Goal: Information Seeking & Learning: Learn about a topic

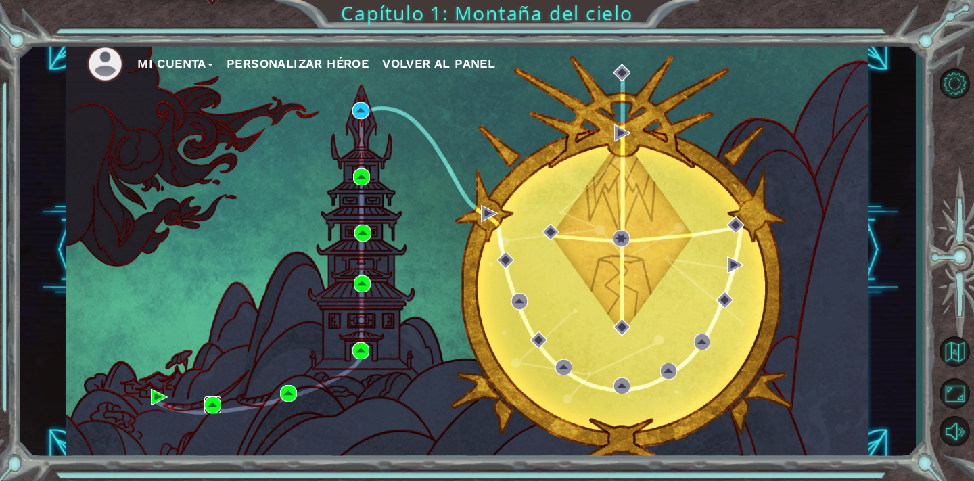
click at [212, 402] on img at bounding box center [212, 404] width 17 height 17
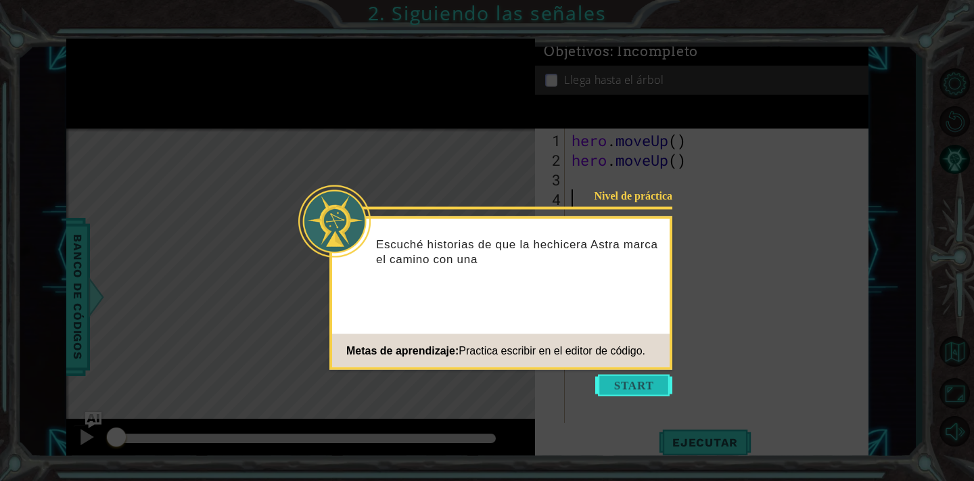
click at [615, 388] on button "Start" at bounding box center [633, 386] width 77 height 22
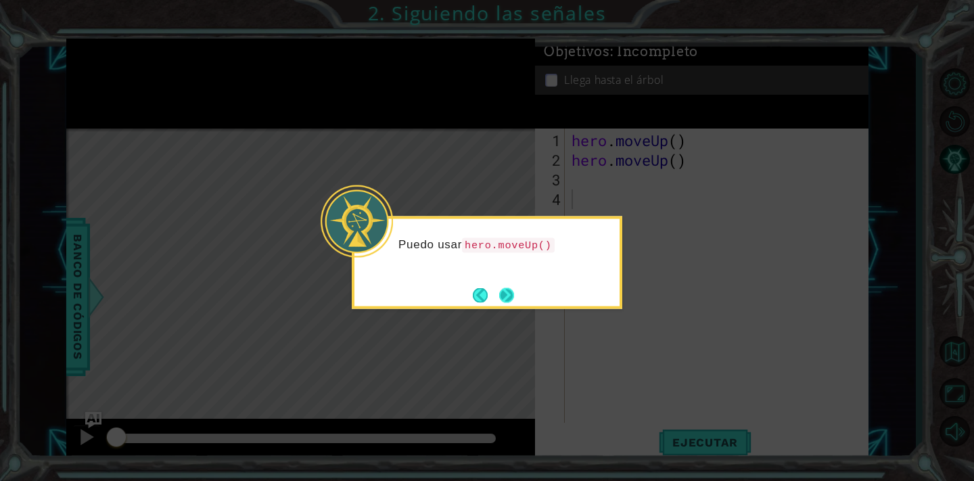
click at [507, 292] on button "Next" at bounding box center [506, 294] width 15 height 15
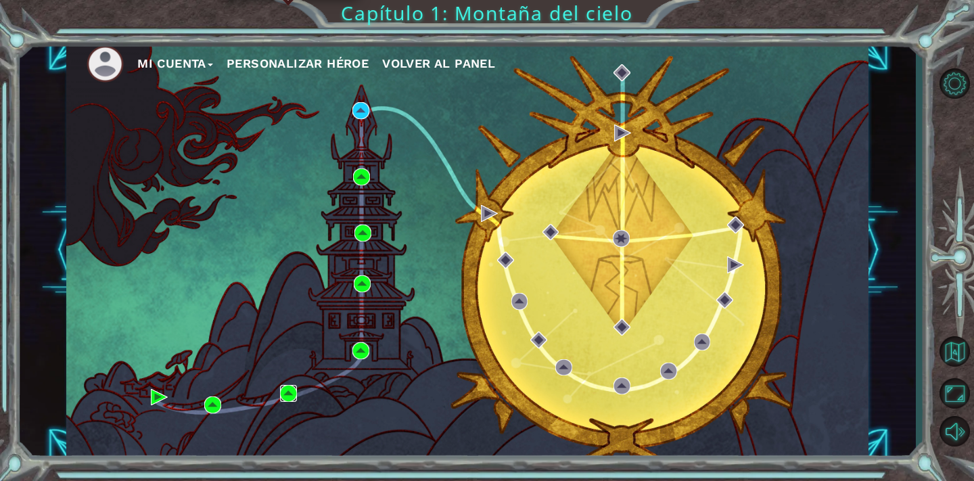
click at [285, 388] on img at bounding box center [288, 393] width 17 height 17
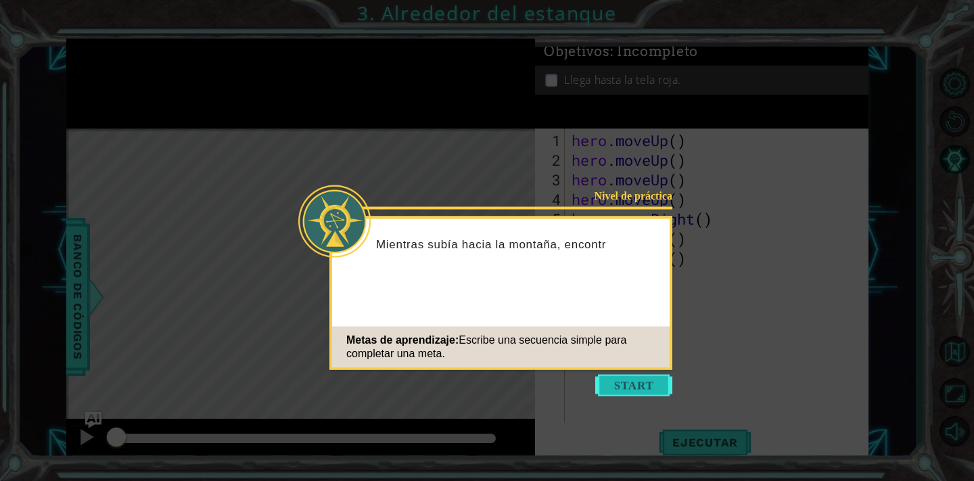
click at [627, 380] on button "Start" at bounding box center [633, 386] width 77 height 22
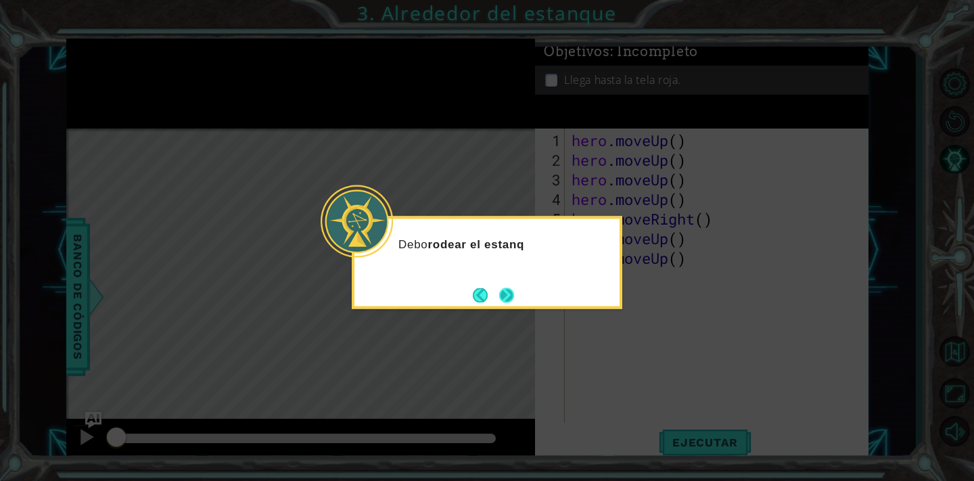
click at [512, 302] on button "Next" at bounding box center [506, 294] width 15 height 15
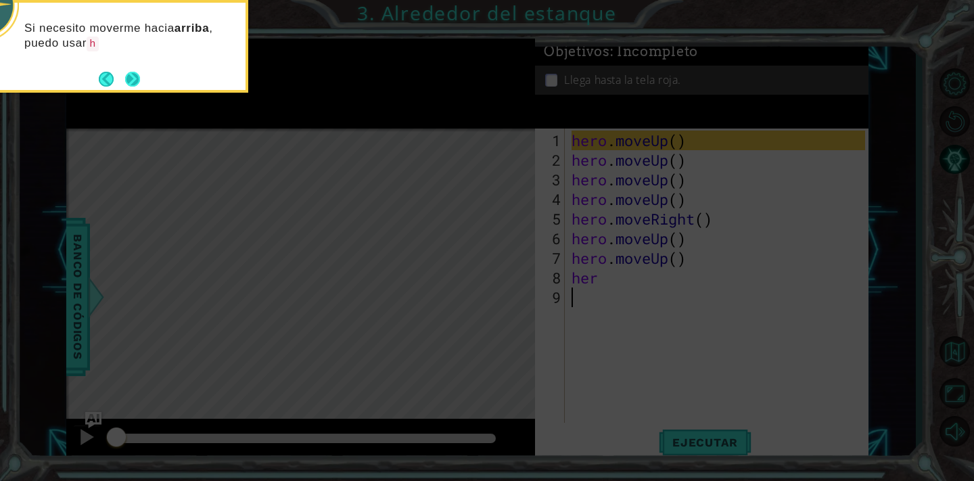
click at [130, 78] on button "Next" at bounding box center [132, 79] width 15 height 15
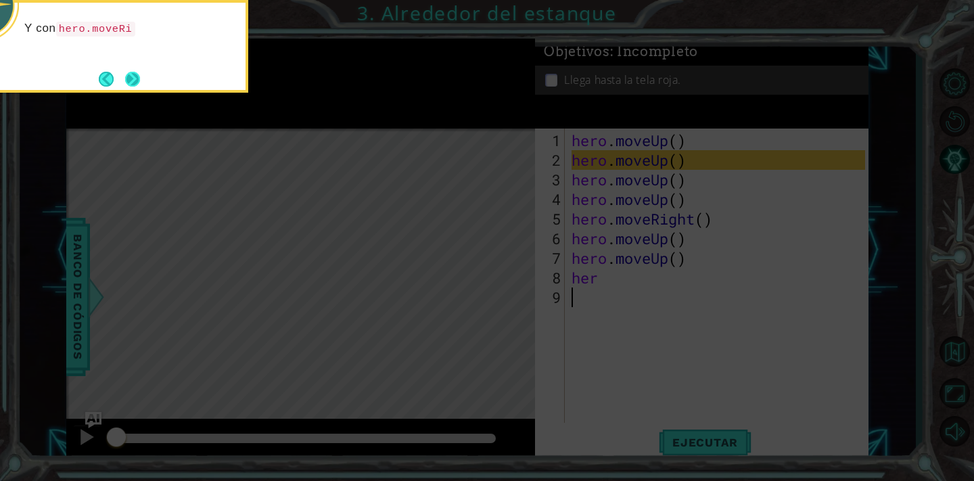
click at [132, 79] on button "Next" at bounding box center [132, 78] width 21 height 21
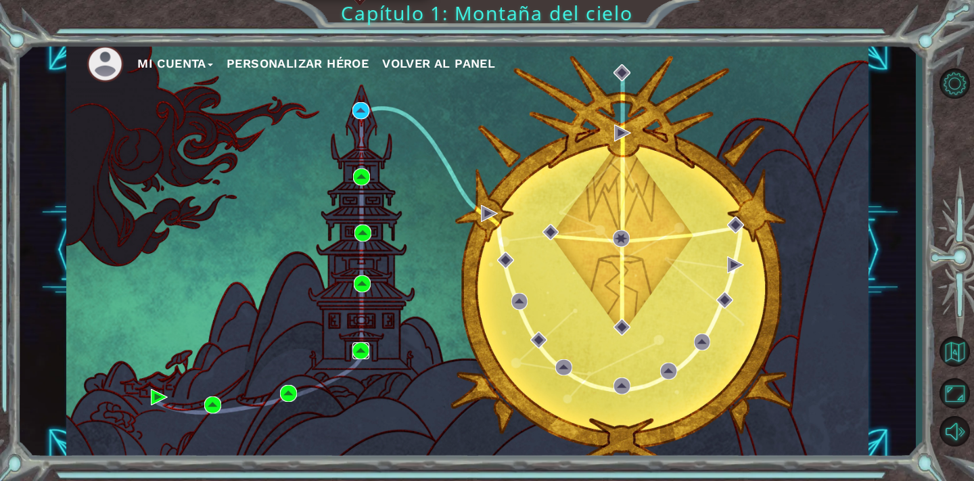
click at [361, 359] on img at bounding box center [360, 350] width 17 height 17
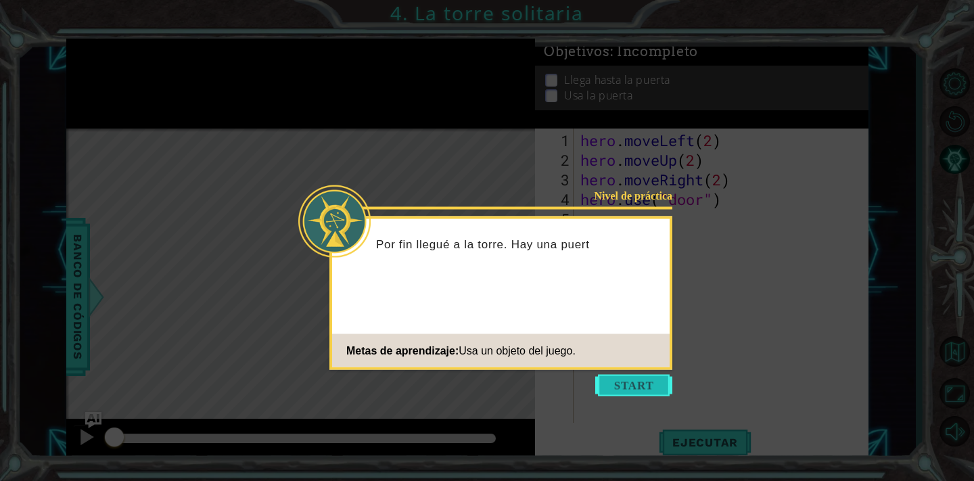
click at [637, 389] on button "Start" at bounding box center [633, 386] width 77 height 22
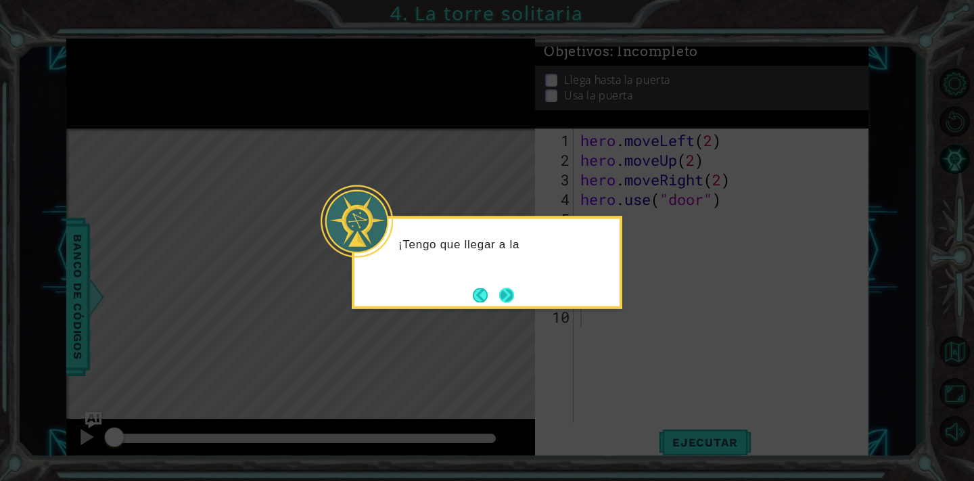
click at [500, 291] on button "Next" at bounding box center [506, 294] width 15 height 15
click at [506, 294] on button "Next" at bounding box center [506, 294] width 15 height 15
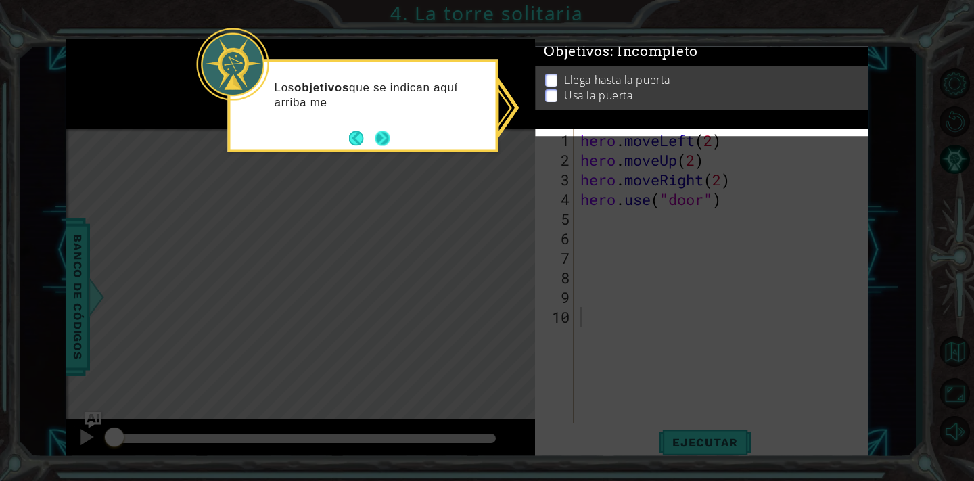
click at [381, 143] on button "Next" at bounding box center [382, 138] width 15 height 15
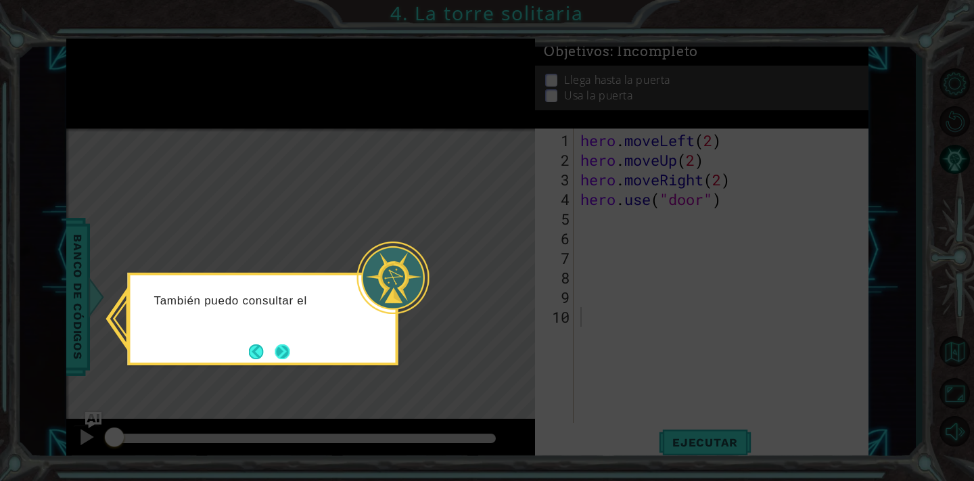
click at [275, 352] on button "Next" at bounding box center [282, 351] width 15 height 15
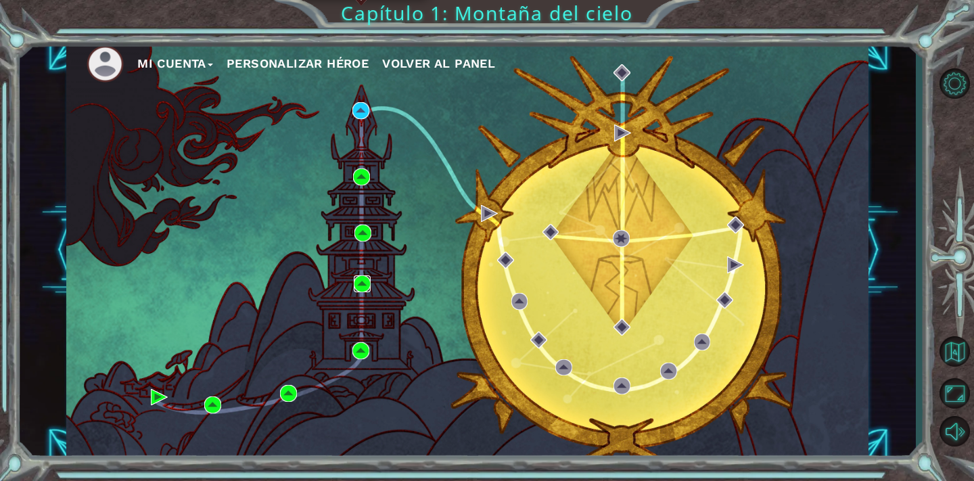
click at [358, 283] on img at bounding box center [362, 283] width 17 height 17
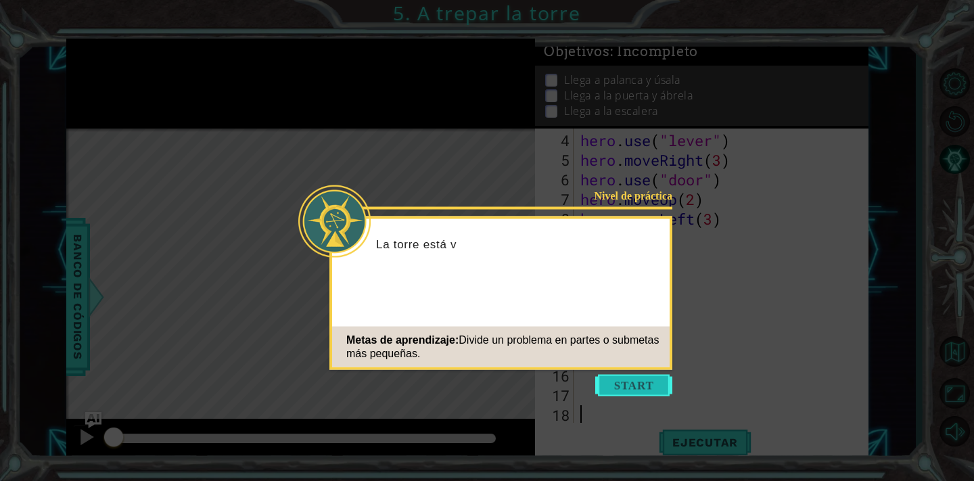
scroll to position [59, 0]
click at [641, 381] on button "Start" at bounding box center [633, 386] width 77 height 22
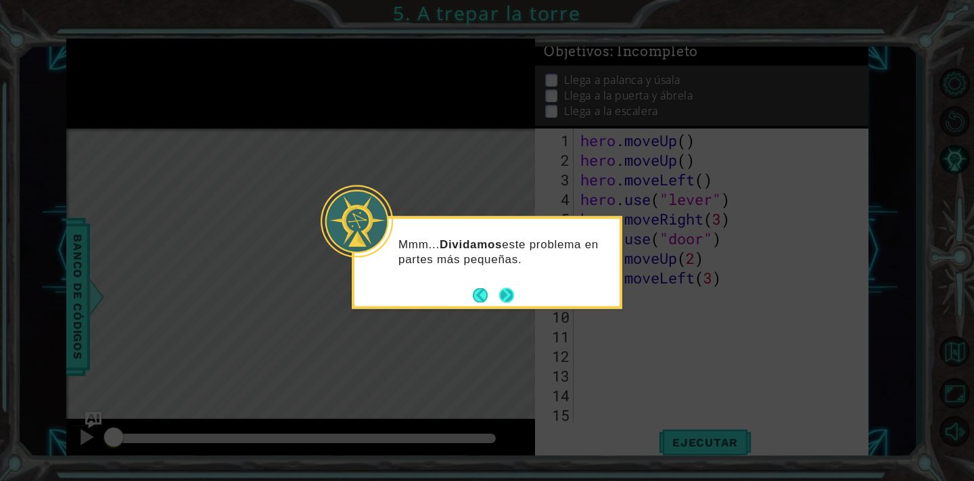
click at [499, 293] on button "Next" at bounding box center [506, 294] width 15 height 15
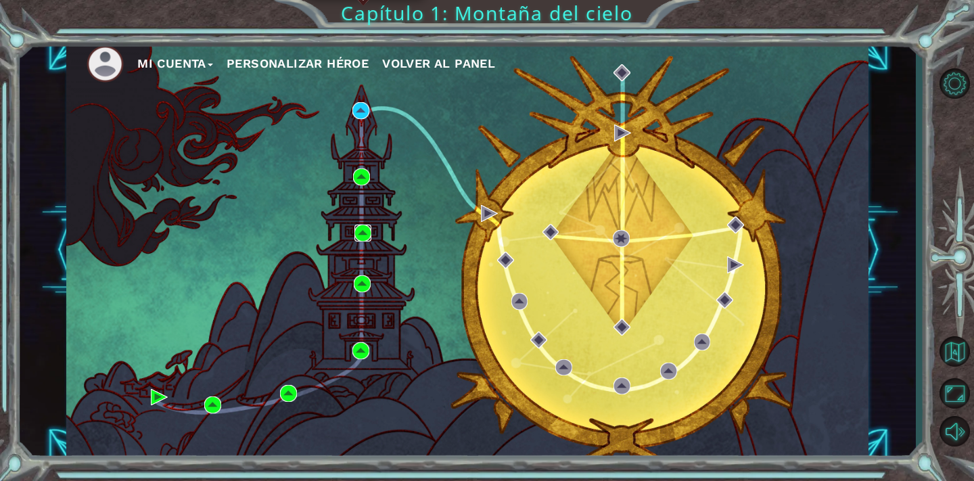
click at [361, 229] on img at bounding box center [362, 233] width 17 height 17
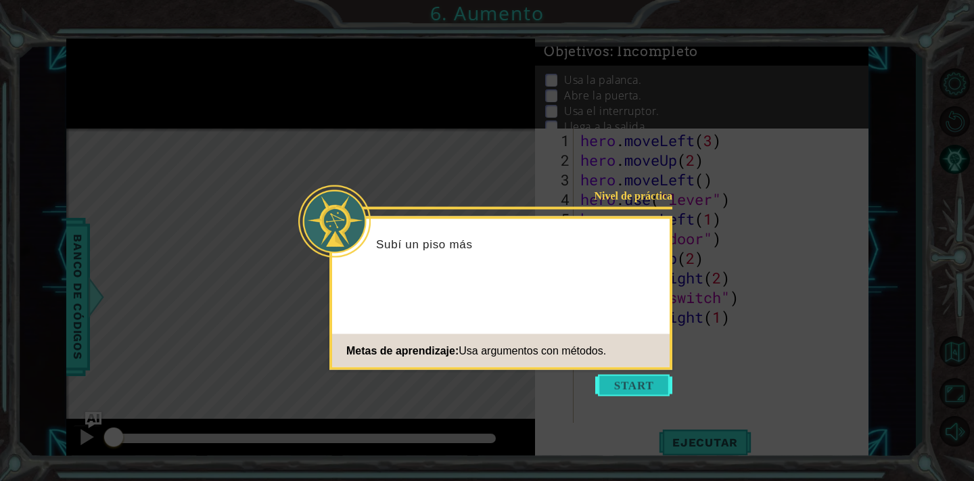
click at [624, 386] on button "Start" at bounding box center [633, 386] width 77 height 22
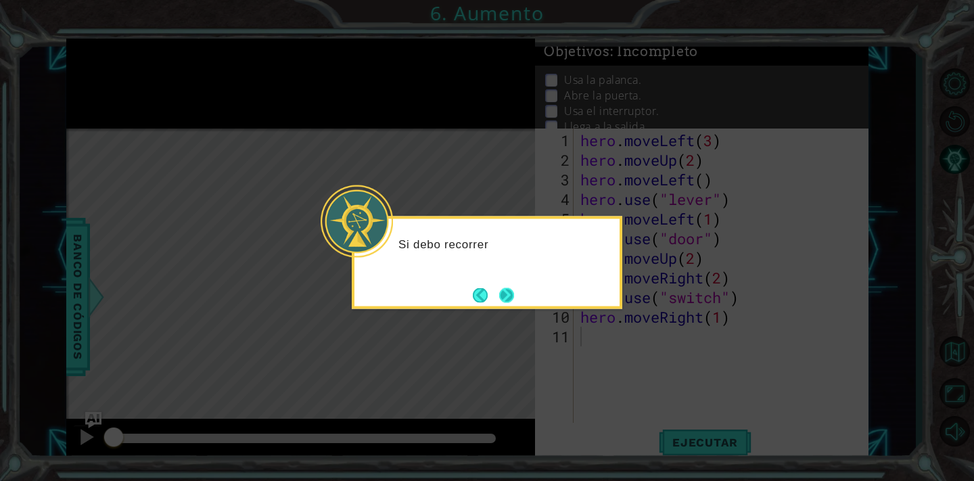
click at [514, 302] on button "Next" at bounding box center [506, 294] width 15 height 15
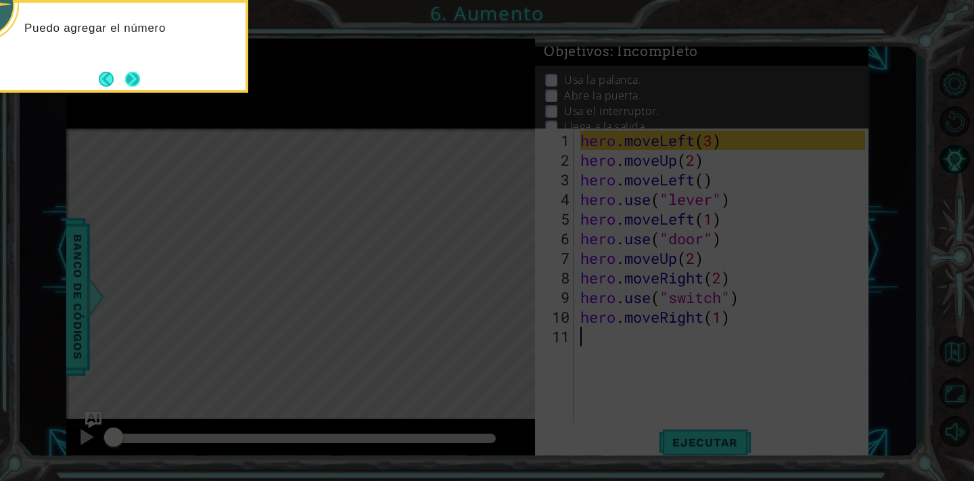
click at [125, 78] on button "Next" at bounding box center [132, 79] width 15 height 15
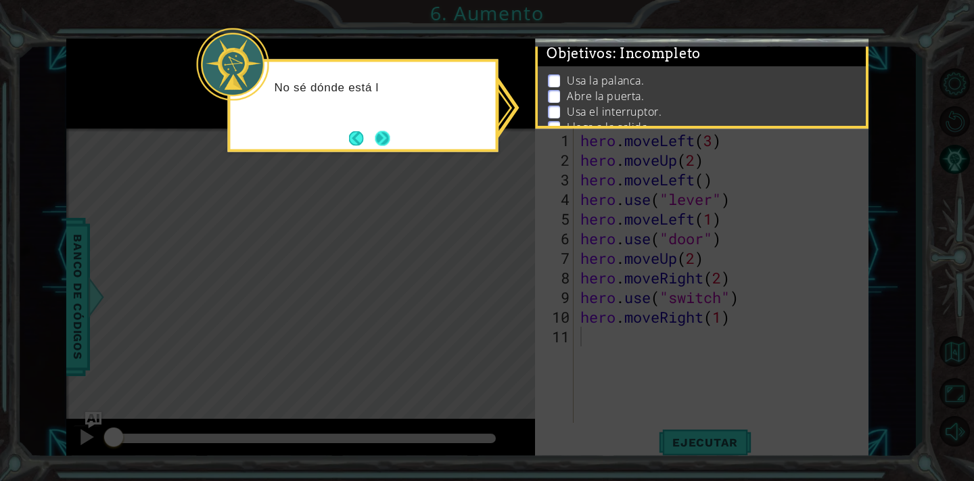
click at [382, 139] on button "Next" at bounding box center [382, 138] width 15 height 15
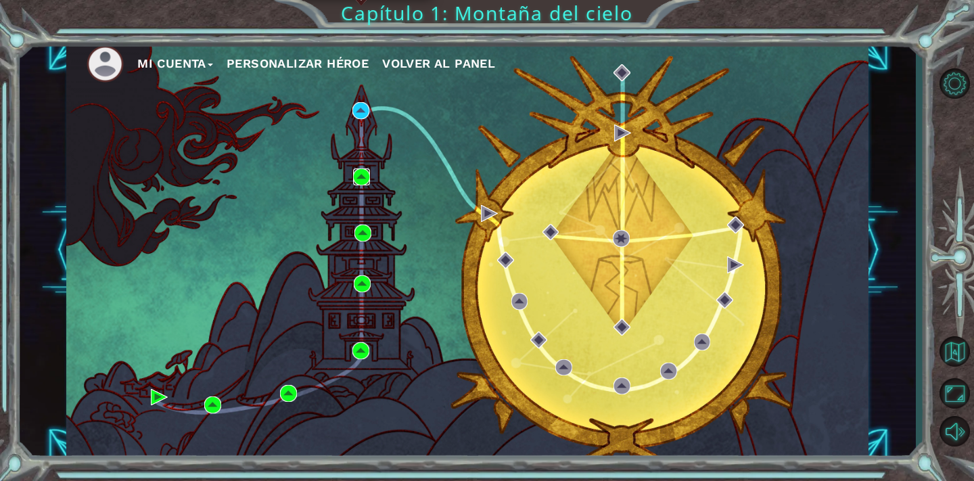
click at [359, 180] on img at bounding box center [361, 176] width 17 height 17
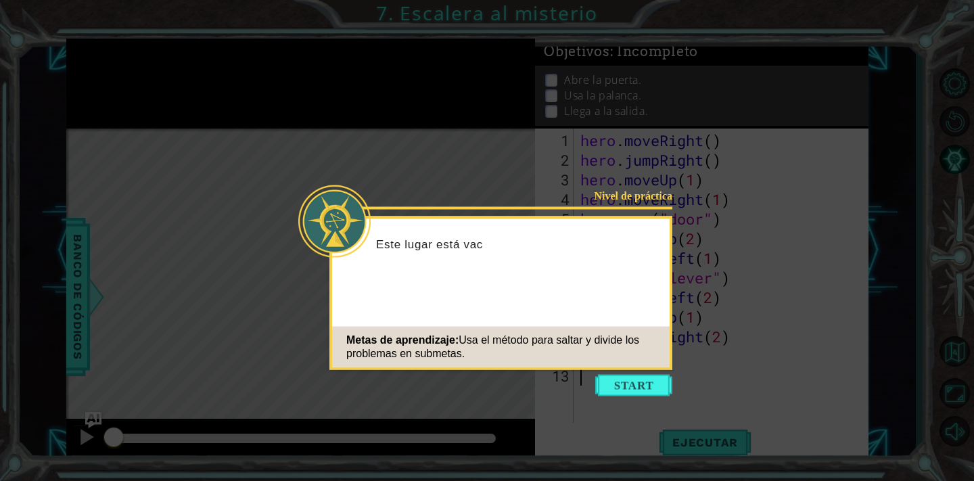
click at [645, 398] on icon at bounding box center [487, 240] width 974 height 481
click at [645, 387] on button "Start" at bounding box center [633, 386] width 77 height 22
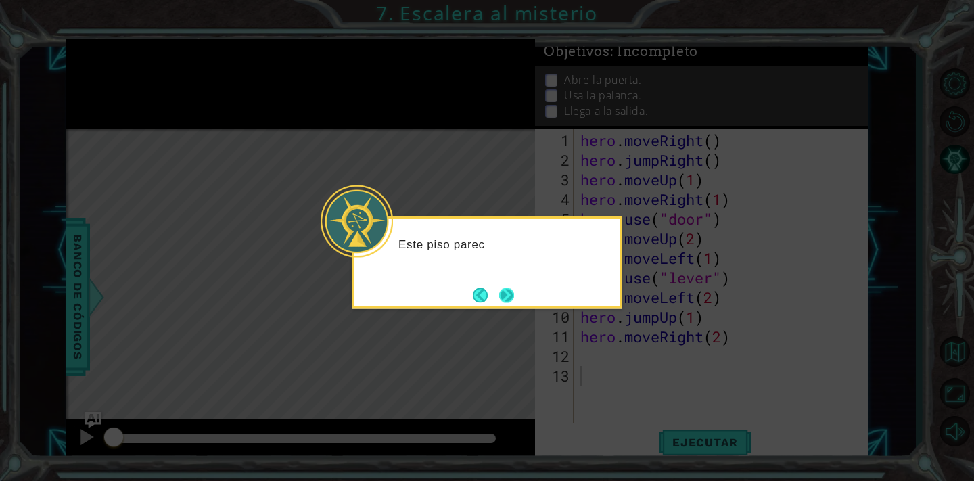
click at [501, 295] on button "Next" at bounding box center [506, 294] width 15 height 15
